Goal: Information Seeking & Learning: Learn about a topic

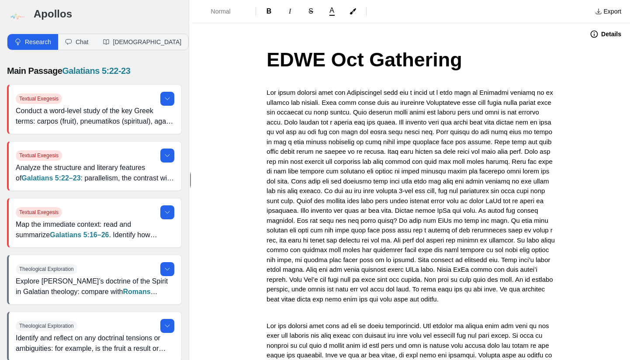
drag, startPoint x: 333, startPoint y: 209, endPoint x: 333, endPoint y: 216, distance: 7.4
click at [333, 209] on span at bounding box center [412, 196] width 290 height 214
drag, startPoint x: 294, startPoint y: 217, endPoint x: 294, endPoint y: 225, distance: 7.4
click at [294, 218] on span at bounding box center [412, 196] width 290 height 214
click at [535, 218] on span at bounding box center [412, 196] width 290 height 214
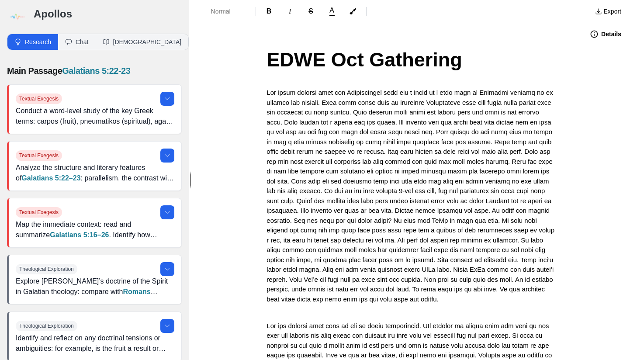
click at [539, 219] on span at bounding box center [412, 196] width 290 height 214
drag, startPoint x: 305, startPoint y: 227, endPoint x: 305, endPoint y: 236, distance: 8.7
click at [305, 230] on span at bounding box center [412, 196] width 290 height 214
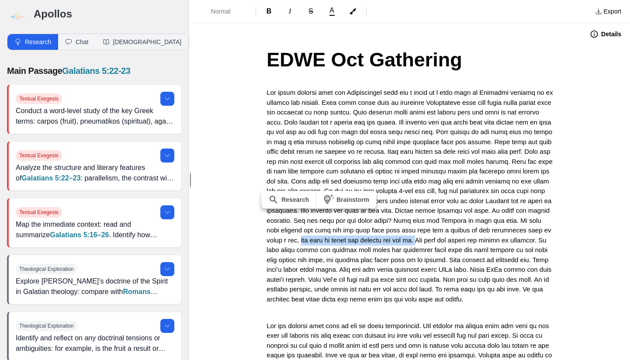
drag, startPoint x: 432, startPoint y: 236, endPoint x: 278, endPoint y: 247, distance: 154.7
click at [278, 247] on span at bounding box center [411, 196] width 289 height 214
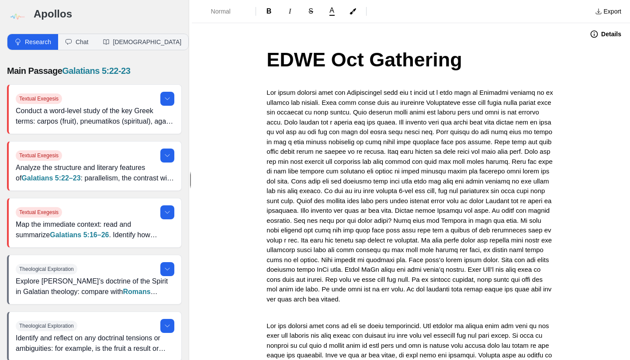
click at [290, 247] on span at bounding box center [411, 196] width 289 height 214
drag, startPoint x: 507, startPoint y: 236, endPoint x: 507, endPoint y: 247, distance: 10.9
click at [507, 242] on span at bounding box center [411, 196] width 289 height 214
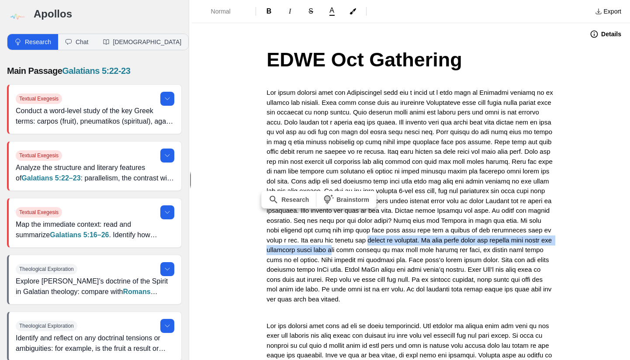
click at [506, 246] on span at bounding box center [411, 196] width 289 height 214
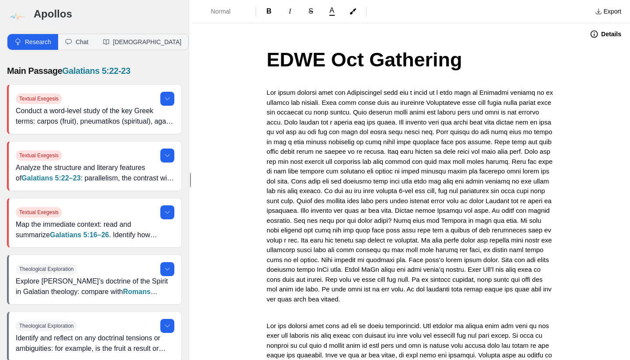
drag, startPoint x: 507, startPoint y: 233, endPoint x: 507, endPoint y: 242, distance: 8.3
click at [507, 236] on span at bounding box center [411, 196] width 289 height 214
drag, startPoint x: 530, startPoint y: 293, endPoint x: 536, endPoint y: 303, distance: 11.0
click at [535, 303] on p at bounding box center [411, 196] width 289 height 216
click at [336, 284] on span at bounding box center [411, 196] width 289 height 214
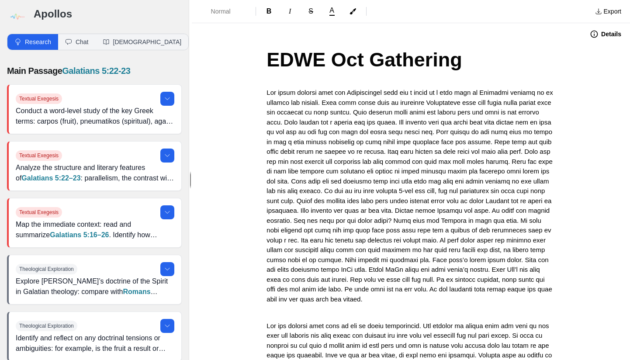
click at [316, 275] on span at bounding box center [411, 196] width 289 height 214
click at [383, 295] on span at bounding box center [411, 196] width 289 height 214
click at [296, 311] on p at bounding box center [411, 313] width 289 height 10
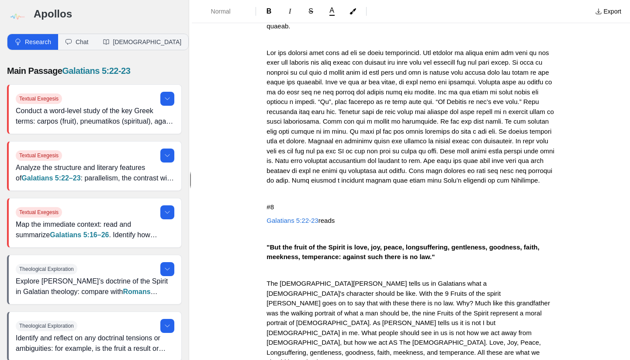
scroll to position [273, 0]
click at [334, 128] on p at bounding box center [411, 117] width 289 height 138
click at [330, 123] on span at bounding box center [412, 117] width 290 height 136
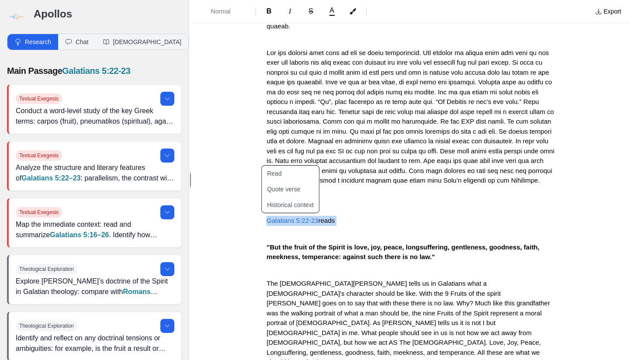
drag, startPoint x: 263, startPoint y: 223, endPoint x: 262, endPoint y: 233, distance: 10.1
click at [262, 232] on div "EDWE Oct Gathering #8 Galatians 5:22-23 reads "But the fruit of the Spirit is l…" at bounding box center [411, 223] width 350 height 903
click at [262, 234] on div "EDWE Oct Gathering #8 Galatians 5:22-23 reads "But the fruit of the Spirit is l…" at bounding box center [411, 223] width 350 height 903
click at [267, 222] on span "Galatians 5:22-23" at bounding box center [293, 220] width 52 height 7
click at [326, 224] on span "reads" at bounding box center [332, 220] width 17 height 7
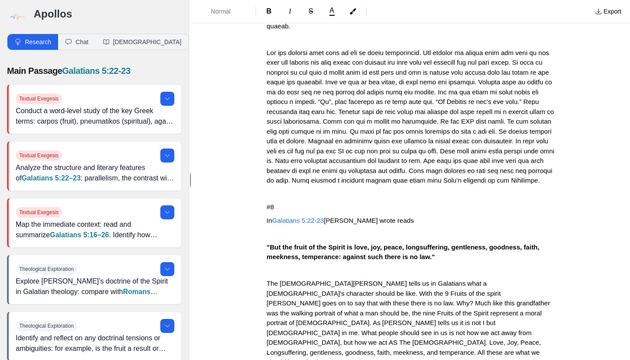
click at [260, 221] on div "EDWE Oct Gathering #8 In Galatians 5:22-23 [PERSON_NAME] wrote reads "But the f…" at bounding box center [411, 223] width 350 height 903
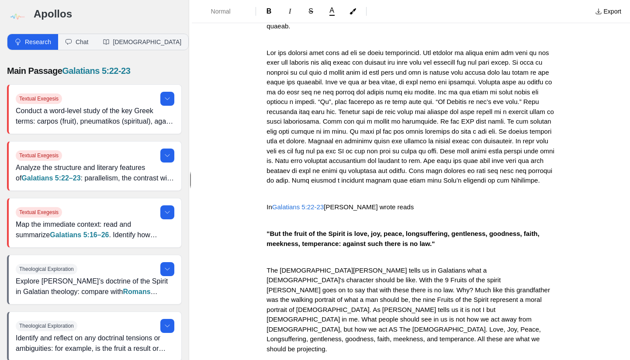
drag, startPoint x: 447, startPoint y: 291, endPoint x: 447, endPoint y: 296, distance: 5.2
click at [447, 292] on span "The [DEMOGRAPHIC_DATA][PERSON_NAME] tells us in Galatians what a [DEMOGRAPHIC_D…" at bounding box center [409, 310] width 285 height 86
drag, startPoint x: 480, startPoint y: 303, endPoint x: 386, endPoint y: 303, distance: 93.5
click at [386, 303] on p "The [DEMOGRAPHIC_DATA][PERSON_NAME] tells us in Galatians what a [DEMOGRAPHIC_D…" at bounding box center [411, 310] width 289 height 89
drag, startPoint x: 397, startPoint y: 300, endPoint x: 397, endPoint y: 312, distance: 11.4
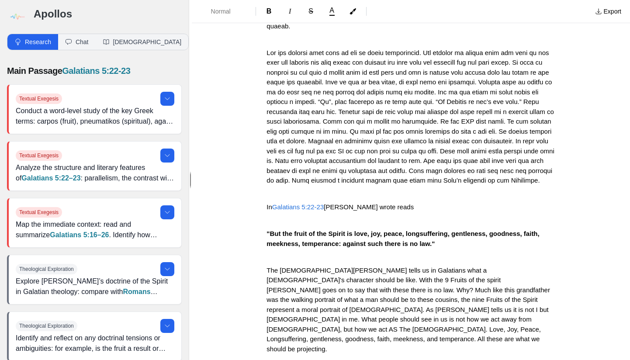
click at [397, 303] on p "The [DEMOGRAPHIC_DATA][PERSON_NAME] tells us in Galatians what a [DEMOGRAPHIC_D…" at bounding box center [411, 310] width 289 height 89
click at [398, 321] on span "The [DEMOGRAPHIC_DATA][PERSON_NAME] tells us in Galatians what a [DEMOGRAPHIC_D…" at bounding box center [409, 310] width 285 height 86
click at [396, 299] on span "The [DEMOGRAPHIC_DATA][PERSON_NAME] tells us in Galatians what a [DEMOGRAPHIC_D…" at bounding box center [409, 310] width 285 height 86
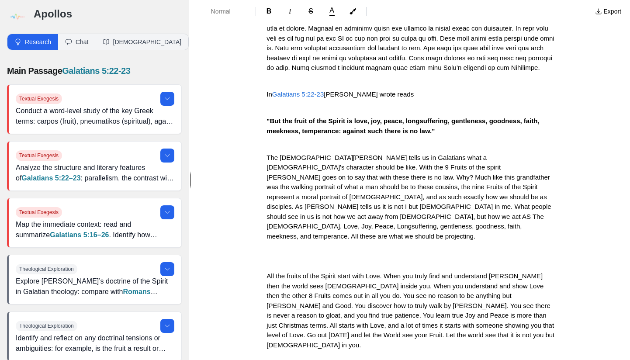
scroll to position [394, 0]
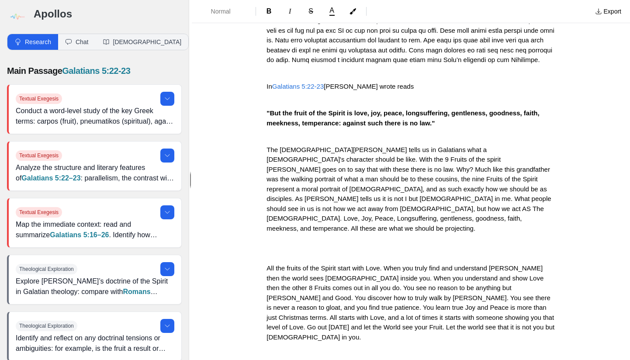
click at [263, 256] on div "EDWE Oct Gathering In Galatians 5:22-23 [PERSON_NAME] wrote reads "But the frui…" at bounding box center [411, 96] width 350 height 890
drag, startPoint x: 446, startPoint y: 198, endPoint x: 446, endPoint y: 210, distance: 12.7
click at [446, 199] on span "The [DEMOGRAPHIC_DATA][PERSON_NAME] tells us in Galatians what a [DEMOGRAPHIC_D…" at bounding box center [410, 189] width 287 height 86
click at [262, 247] on div "EDWE Oct Gathering In Galatians 5:22-23 [PERSON_NAME] wrote reads "But the frui…" at bounding box center [411, 96] width 350 height 890
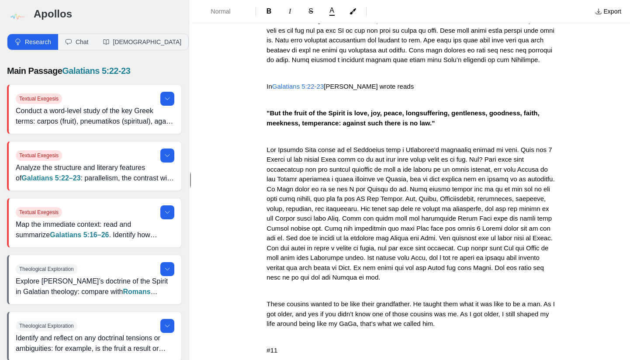
drag, startPoint x: 358, startPoint y: 217, endPoint x: 358, endPoint y: 231, distance: 13.6
click at [358, 221] on p at bounding box center [411, 214] width 289 height 138
click at [358, 238] on span at bounding box center [412, 214] width 290 height 136
drag, startPoint x: 358, startPoint y: 216, endPoint x: 358, endPoint y: 222, distance: 5.2
click at [358, 221] on p at bounding box center [411, 214] width 289 height 138
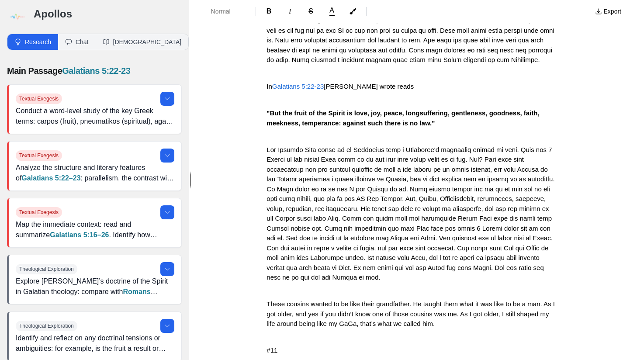
click at [358, 243] on span at bounding box center [412, 214] width 290 height 136
click at [357, 217] on span at bounding box center [412, 214] width 290 height 136
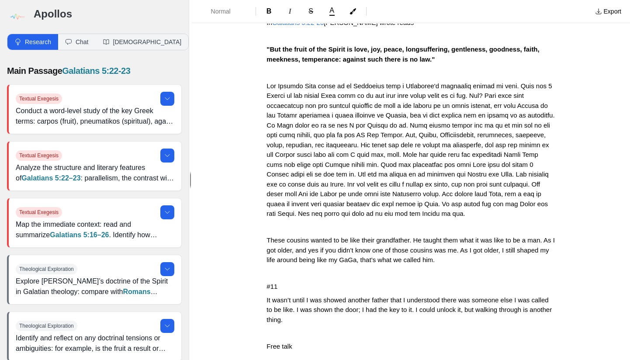
scroll to position [458, 0]
click at [260, 296] on div "EDWE Oct Gathering In Galatians 5:22-23 [PERSON_NAME] wrote reads "But the frui…" at bounding box center [411, 2] width 350 height 830
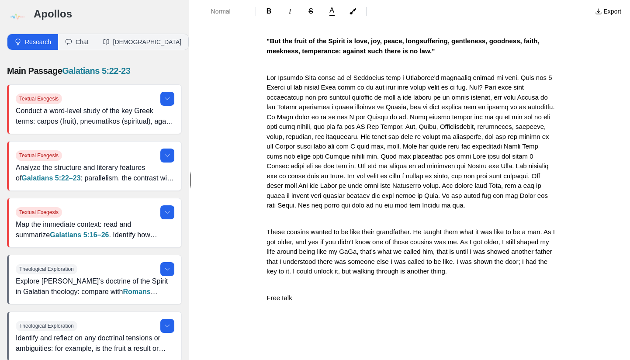
scroll to position [469, 0]
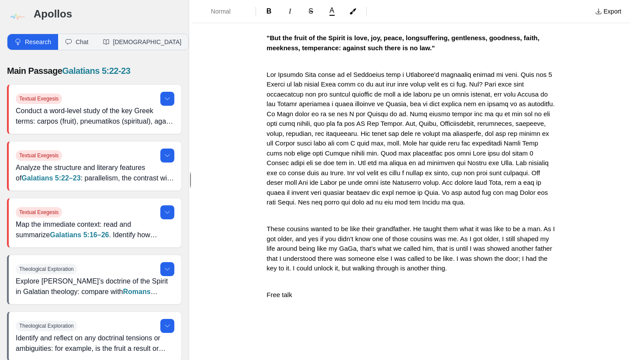
click at [315, 245] on span "These cousins wanted to be like their grandfather. He taught them what it was l…" at bounding box center [412, 248] width 290 height 47
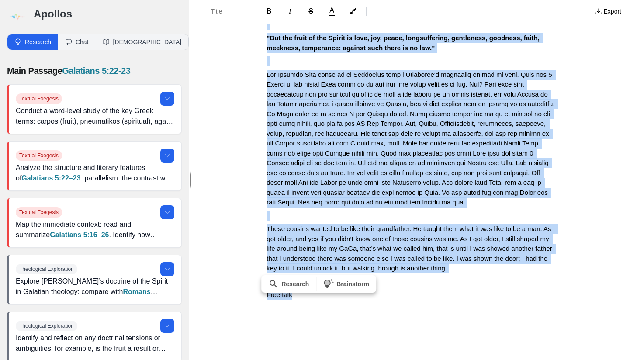
copy div "EDWE Oct Gathering Two young cousins that had Grandparents that had a house on …"
